Goal: Transaction & Acquisition: Book appointment/travel/reservation

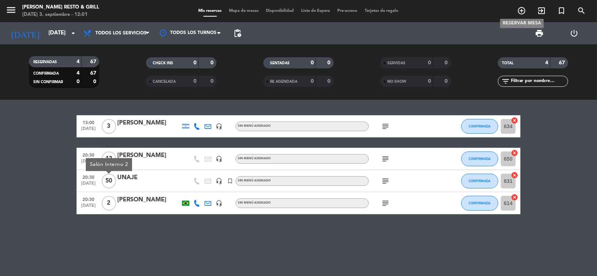
click at [522, 11] on icon "add_circle_outline" at bounding box center [521, 10] width 9 height 9
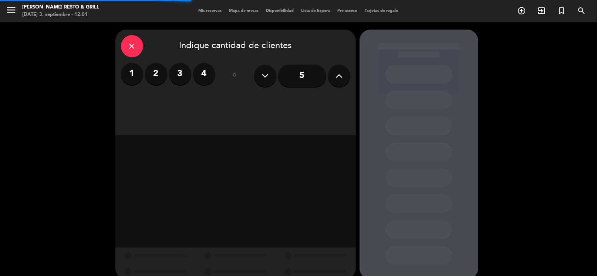
click at [154, 77] on label "2" at bounding box center [156, 74] width 22 height 22
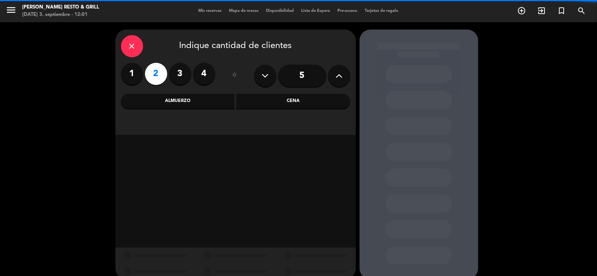
click at [276, 93] on div "close Indique cantidad de clientes 1 2 3 4 ó 5 Almuerzo Cena" at bounding box center [235, 82] width 240 height 105
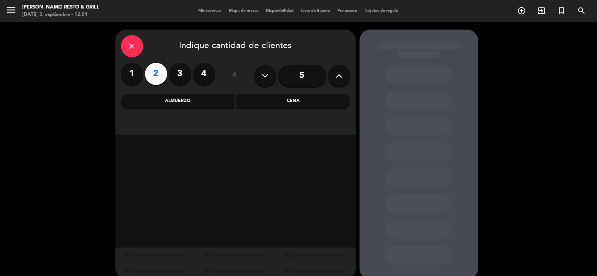
click at [278, 100] on div "Cena" at bounding box center [293, 101] width 114 height 15
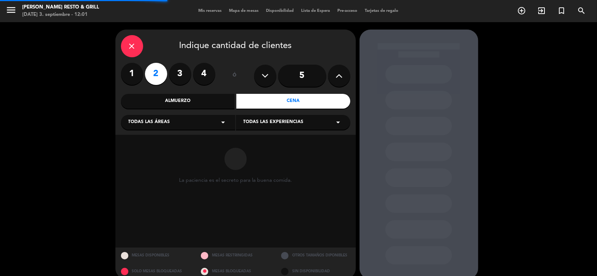
drag, startPoint x: 193, startPoint y: 122, endPoint x: 189, endPoint y: 128, distance: 6.8
click at [192, 123] on div "Todas las áreas arrow_drop_down" at bounding box center [178, 122] width 114 height 15
click at [153, 164] on div "Salón Interno 2" at bounding box center [177, 162] width 99 height 7
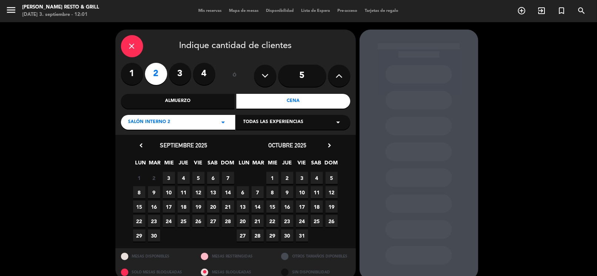
click at [200, 177] on span "5" at bounding box center [198, 178] width 12 height 12
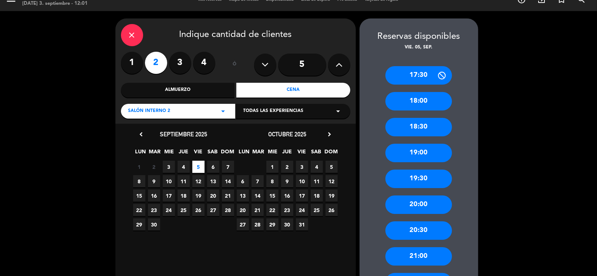
scroll to position [48, 0]
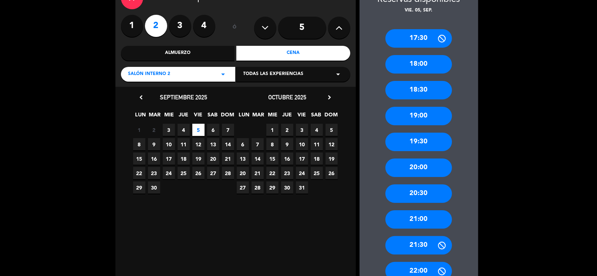
click at [422, 249] on div "21:30" at bounding box center [418, 245] width 67 height 18
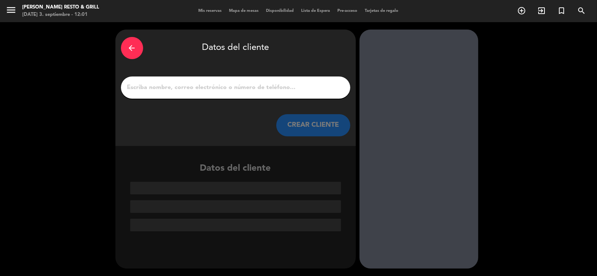
click at [215, 85] on input "1" at bounding box center [235, 87] width 218 height 10
paste input "[PERSON_NAME]"
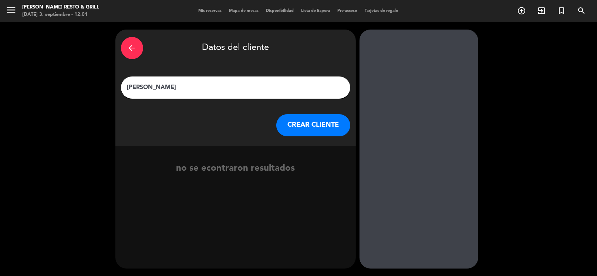
type input "[PERSON_NAME]"
click at [320, 128] on button "CREAR CLIENTE" at bounding box center [313, 125] width 74 height 22
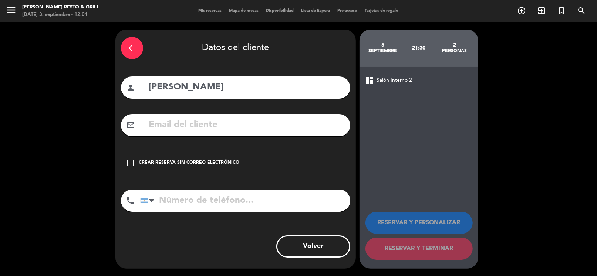
click at [208, 120] on input "text" at bounding box center [246, 125] width 196 height 15
paste input "[PERSON_NAME][EMAIL_ADDRESS][DOMAIN_NAME]"
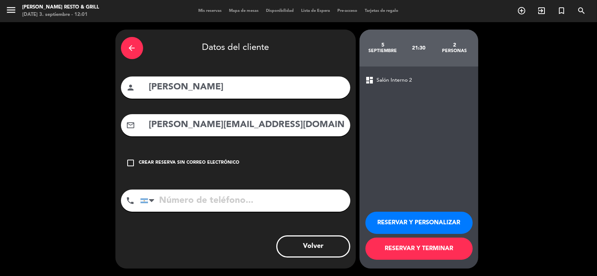
type input "[PERSON_NAME][EMAIL_ADDRESS][DOMAIN_NAME]"
click at [215, 194] on input "tel" at bounding box center [245, 201] width 210 height 22
paste input "[PHONE_NUMBER]"
type input "[PHONE_NUMBER]"
click at [380, 224] on button "RESERVAR Y PERSONALIZAR" at bounding box center [418, 223] width 107 height 22
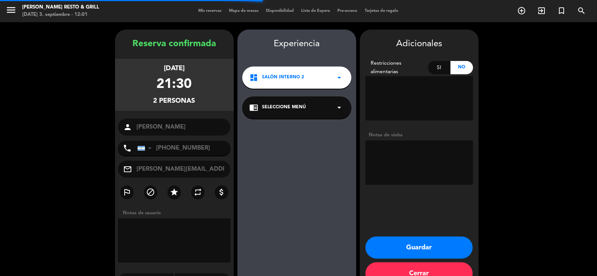
scroll to position [19, 0]
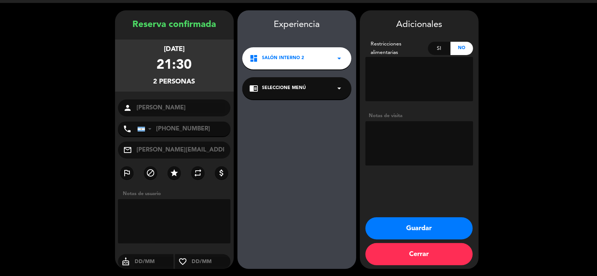
click at [412, 132] on textarea at bounding box center [419, 143] width 108 height 44
type textarea "fio"
click at [399, 232] on button "Guardar" at bounding box center [418, 228] width 107 height 22
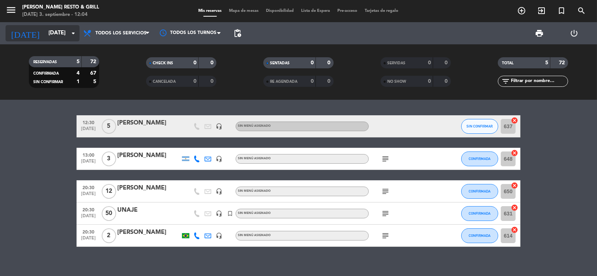
click at [73, 34] on icon "arrow_drop_down" at bounding box center [73, 33] width 9 height 9
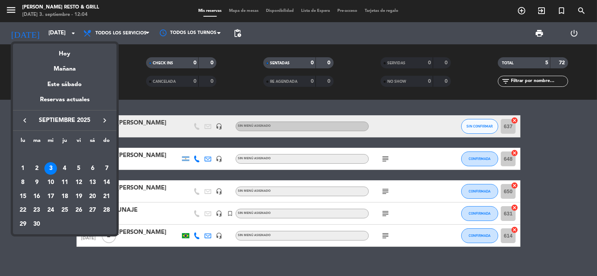
click at [84, 171] on td "5" at bounding box center [79, 169] width 14 height 14
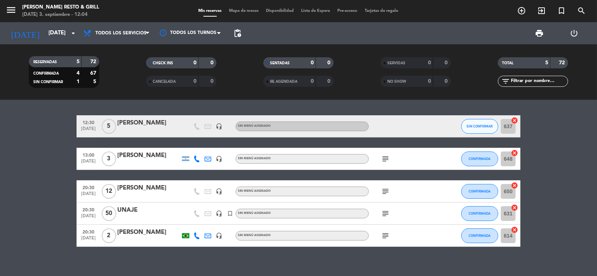
type input "[DATE]"
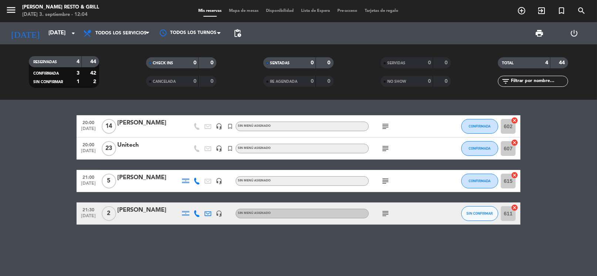
click at [385, 148] on icon "subject" at bounding box center [385, 148] width 9 height 9
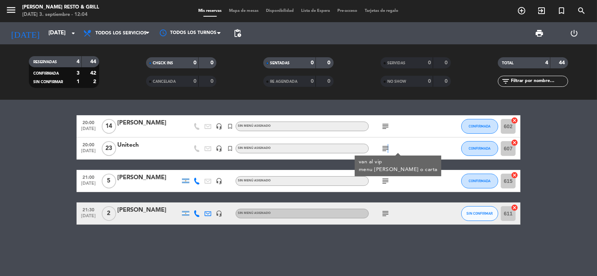
click at [385, 148] on icon "subject" at bounding box center [385, 148] width 9 height 9
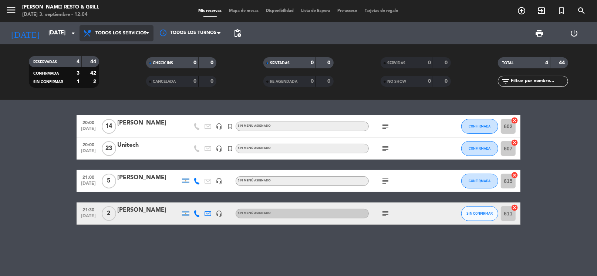
click at [108, 36] on span "Todos los servicios" at bounding box center [116, 33] width 74 height 16
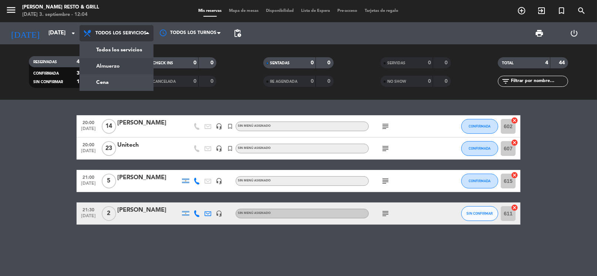
click at [118, 63] on div "menu [PERSON_NAME] Resto & Grill [DATE] 3. septiembre - 12:04 Mis reservas Mapa…" at bounding box center [298, 50] width 597 height 100
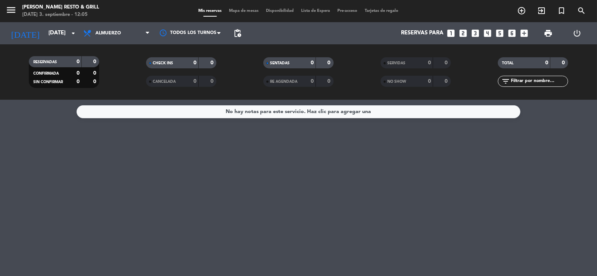
click at [460, 31] on icon "looks_two" at bounding box center [463, 33] width 10 height 10
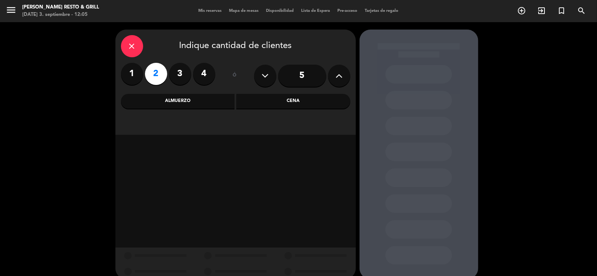
drag, startPoint x: 267, startPoint y: 106, endPoint x: 207, endPoint y: 130, distance: 65.0
click at [265, 106] on div "Cena" at bounding box center [293, 101] width 114 height 15
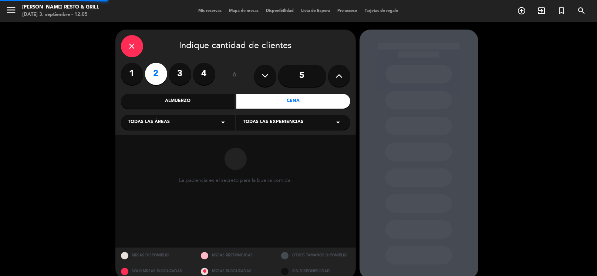
click at [207, 130] on div "close Indique cantidad de clientes 1 2 3 4 ó 5 Almuerzo Cena Todas las áreas ar…" at bounding box center [235, 82] width 240 height 105
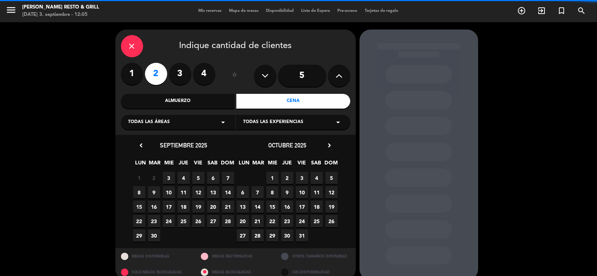
click at [175, 127] on div "Todas las áreas arrow_drop_down" at bounding box center [178, 122] width 114 height 15
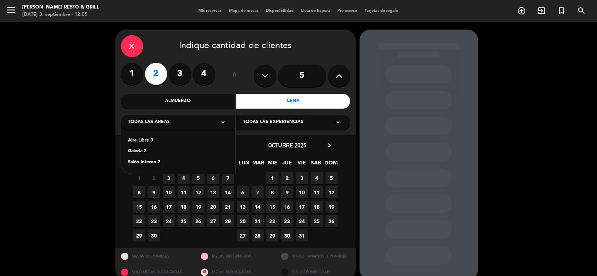
click at [147, 157] on div "Aire Libre 3 Galería 2 Salón Interno 2" at bounding box center [178, 147] width 114 height 53
click at [147, 163] on div "Salón Interno 2" at bounding box center [177, 162] width 99 height 7
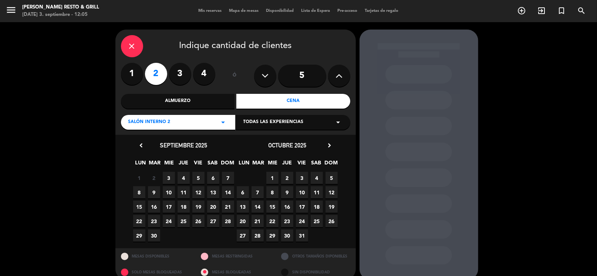
click at [330, 145] on icon "chevron_right" at bounding box center [330, 146] width 8 height 8
click at [274, 193] on span "5" at bounding box center [272, 192] width 12 height 12
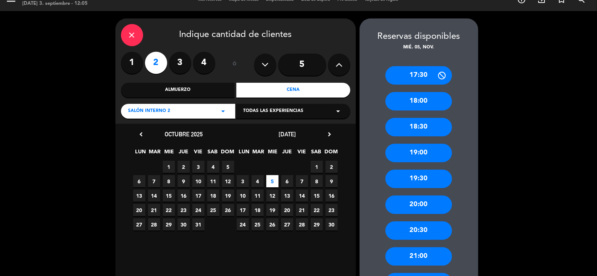
click at [428, 205] on div "20:00" at bounding box center [418, 205] width 67 height 18
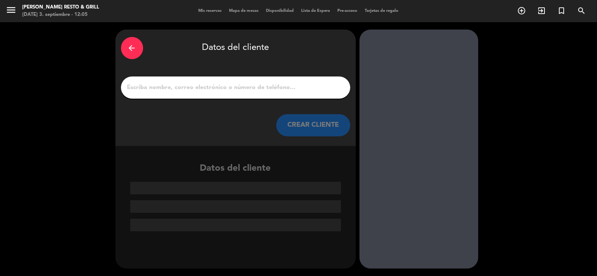
scroll to position [0, 0]
click at [212, 87] on input "1" at bounding box center [235, 87] width 218 height 10
paste input "[PERSON_NAME]"
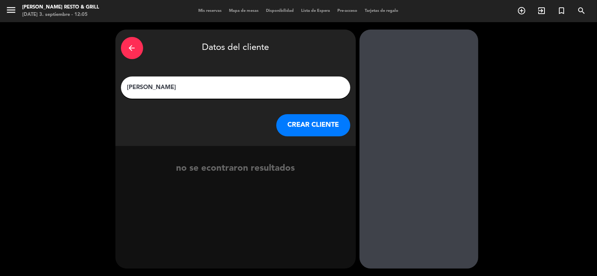
type input "[PERSON_NAME]"
click at [293, 131] on button "CREAR CLIENTE" at bounding box center [313, 125] width 74 height 22
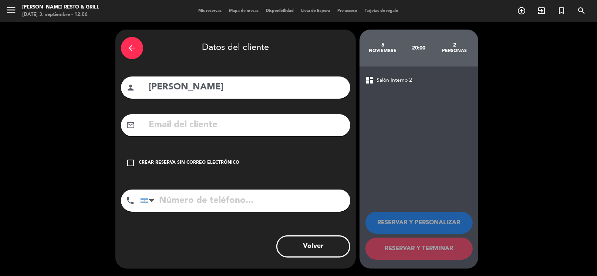
click at [198, 124] on input "text" at bounding box center [246, 125] width 196 height 15
paste input "[EMAIL_ADDRESS][DOMAIN_NAME]"
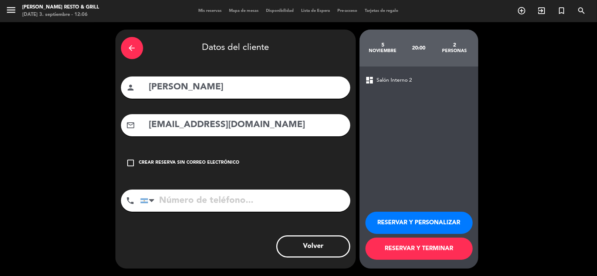
type input "[EMAIL_ADDRESS][DOMAIN_NAME]"
click at [419, 224] on button "RESERVAR Y PERSONALIZAR" at bounding box center [418, 223] width 107 height 22
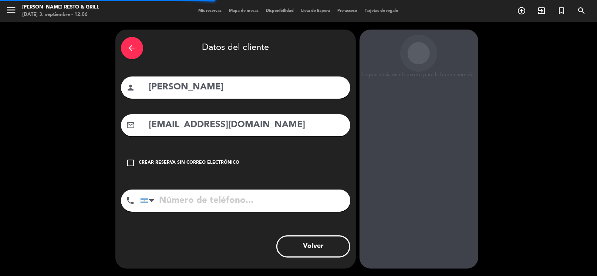
scroll to position [19, 0]
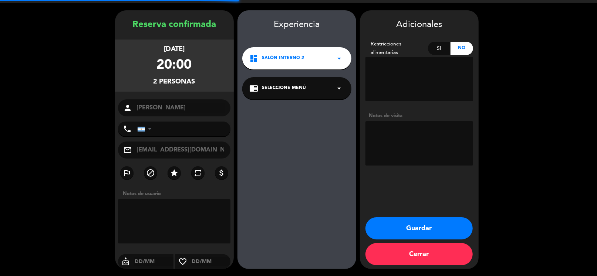
click at [424, 148] on textarea at bounding box center [419, 143] width 108 height 44
type textarea "fio ingles"
click at [408, 225] on button "Guardar" at bounding box center [418, 228] width 107 height 22
